Goal: Information Seeking & Learning: Learn about a topic

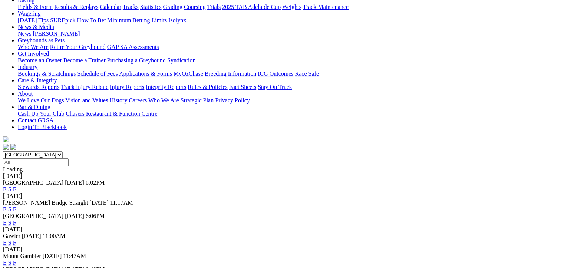
scroll to position [90, 0]
click at [16, 239] on link "F" at bounding box center [14, 242] width 3 height 6
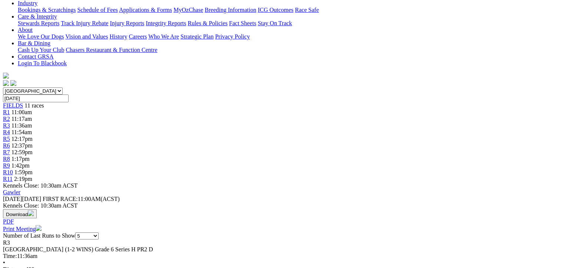
scroll to position [155, 31]
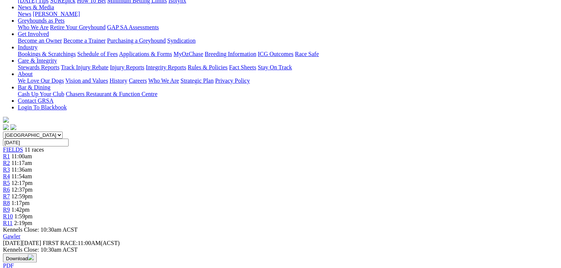
scroll to position [110, 31]
